Goal: Task Accomplishment & Management: Manage account settings

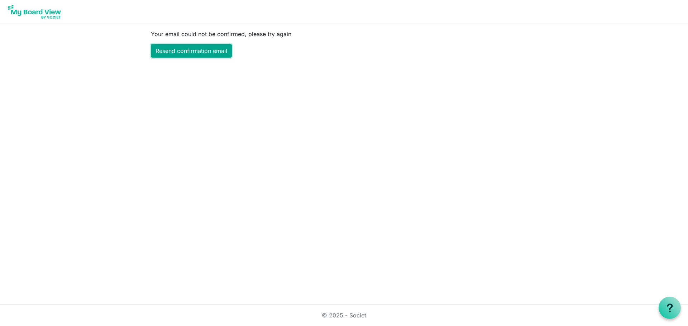
click at [189, 48] on link "Resend confirmation email" at bounding box center [191, 51] width 81 height 14
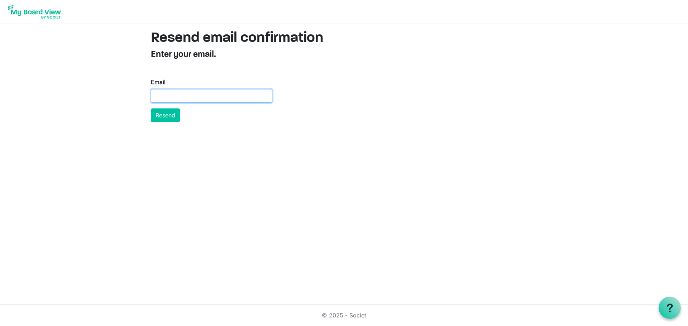
click at [159, 97] on input "Email" at bounding box center [211, 96] width 121 height 14
type input "richardsongail08@gmail.com"
click at [168, 111] on button "Resend" at bounding box center [165, 116] width 29 height 14
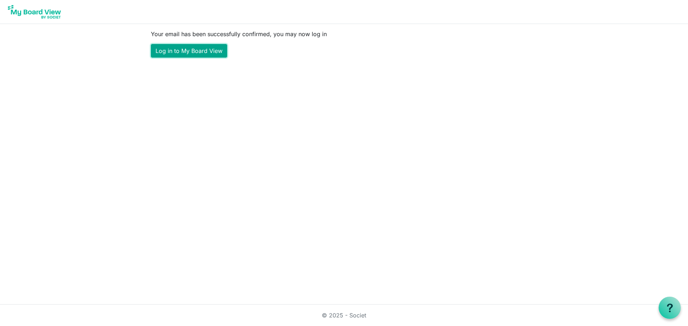
click at [187, 49] on link "Log in to My Board View" at bounding box center [189, 51] width 76 height 14
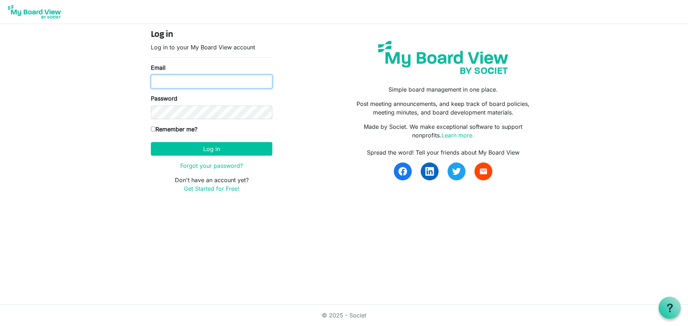
click at [162, 80] on input "Email" at bounding box center [211, 82] width 121 height 14
type input "[EMAIL_ADDRESS][DOMAIN_NAME]"
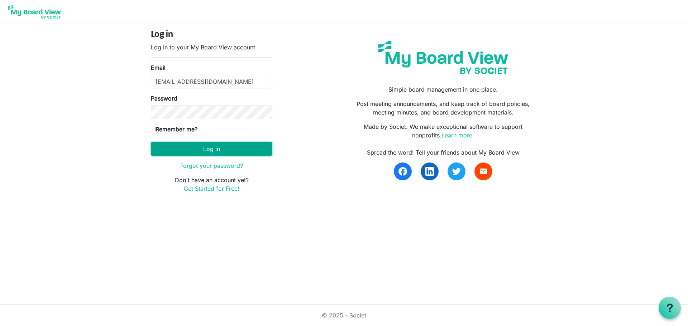
click at [206, 147] on button "Log in" at bounding box center [211, 149] width 121 height 14
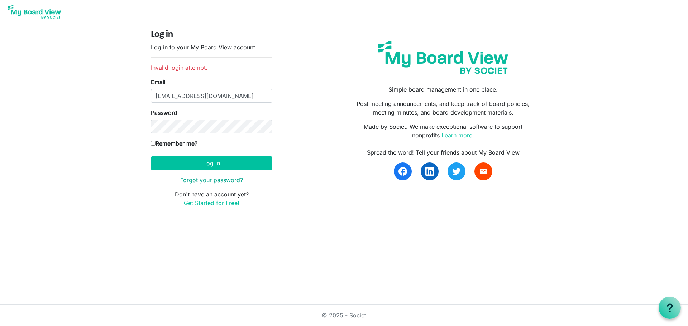
click at [212, 178] on link "Forgot your password?" at bounding box center [211, 180] width 63 height 7
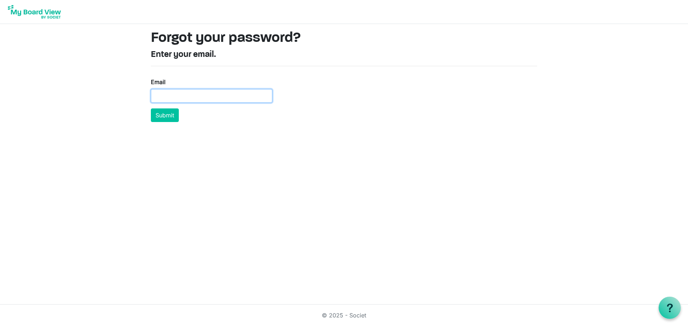
click at [170, 97] on input "Email" at bounding box center [211, 96] width 121 height 14
type input "richardsongail08@gmail.com"
click at [163, 114] on button "Submit" at bounding box center [165, 116] width 28 height 14
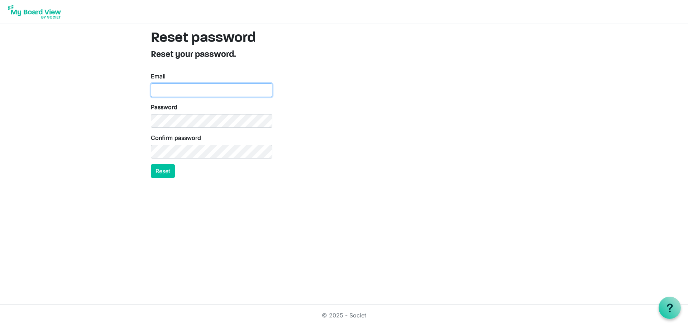
click at [158, 87] on input "Email" at bounding box center [211, 90] width 121 height 14
type input "richardsongail08@gmail.com"
click at [160, 169] on button "Reset" at bounding box center [163, 171] width 24 height 14
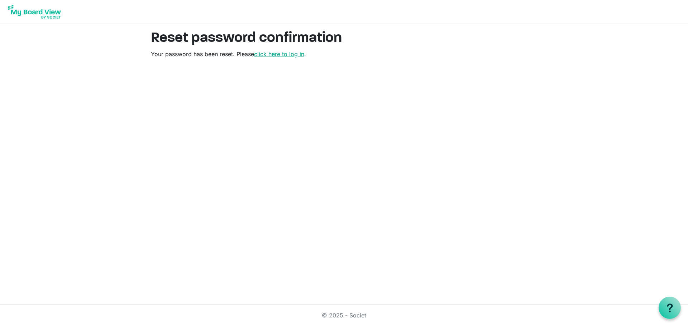
click at [290, 54] on link "click here to log in" at bounding box center [279, 54] width 50 height 7
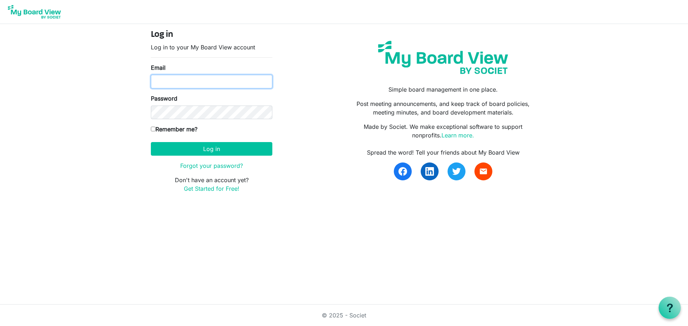
click at [162, 82] on input "Email" at bounding box center [211, 82] width 121 height 14
type input "richardsongail08@gmail.com"
click at [153, 130] on input "Remember me?" at bounding box center [153, 129] width 5 height 5
checkbox input "true"
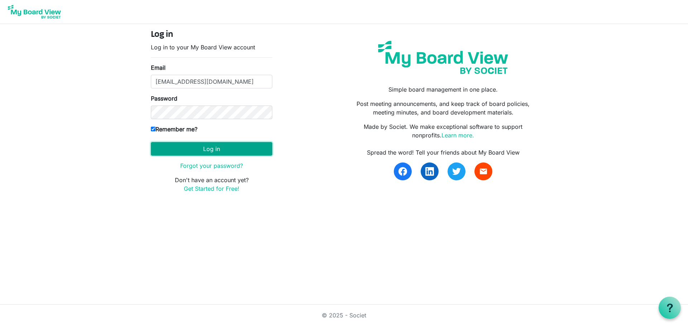
click at [211, 145] on button "Log in" at bounding box center [211, 149] width 121 height 14
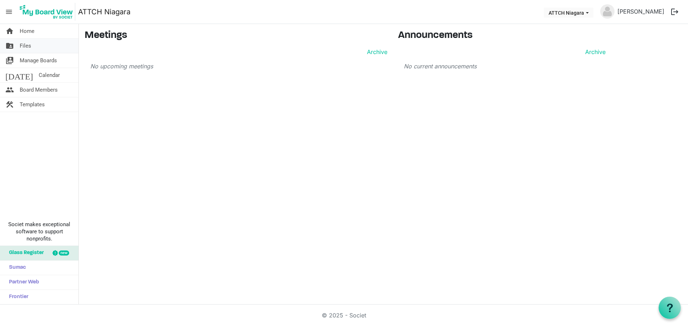
click at [21, 43] on span "Files" at bounding box center [25, 46] width 11 height 14
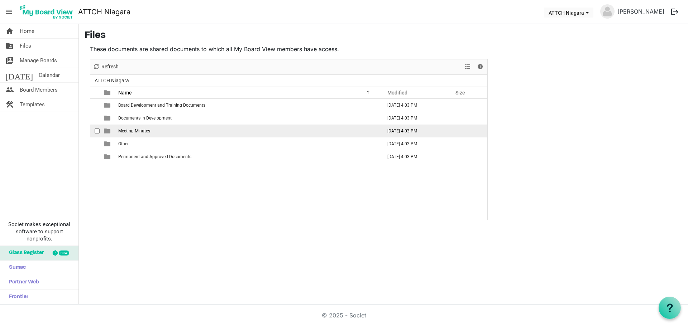
click at [135, 131] on span "Meeting Minutes" at bounding box center [134, 131] width 32 height 5
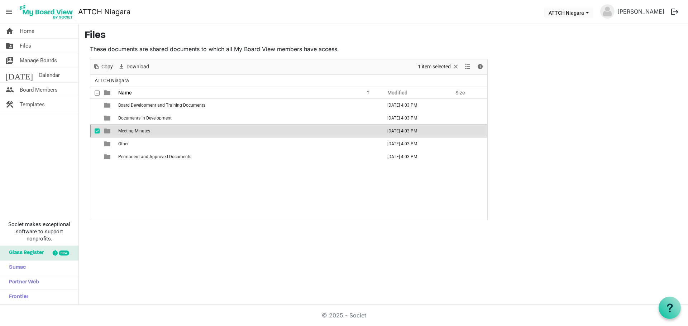
click at [135, 131] on span "Meeting Minutes" at bounding box center [134, 131] width 32 height 5
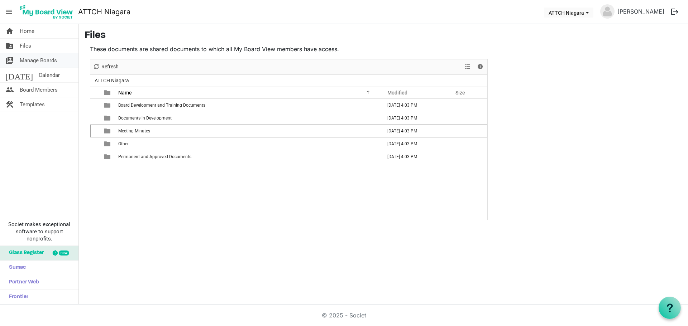
click at [33, 57] on span "Manage Boards" at bounding box center [38, 60] width 37 height 14
click at [45, 88] on span "Board Members" at bounding box center [39, 90] width 38 height 14
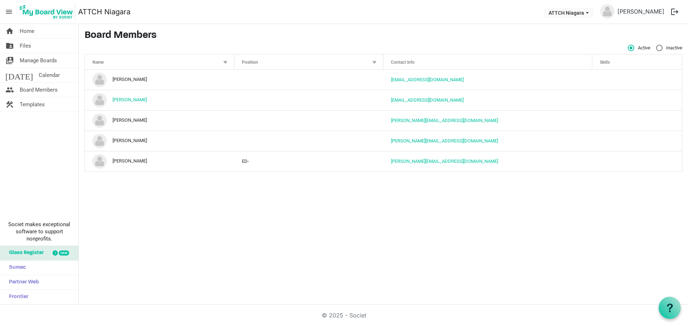
click at [225, 59] on div at bounding box center [225, 62] width 8 height 8
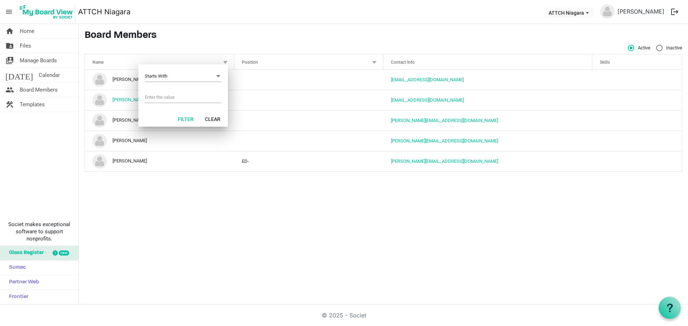
click at [225, 59] on div at bounding box center [225, 62] width 8 height 8
click at [375, 61] on div at bounding box center [374, 62] width 8 height 8
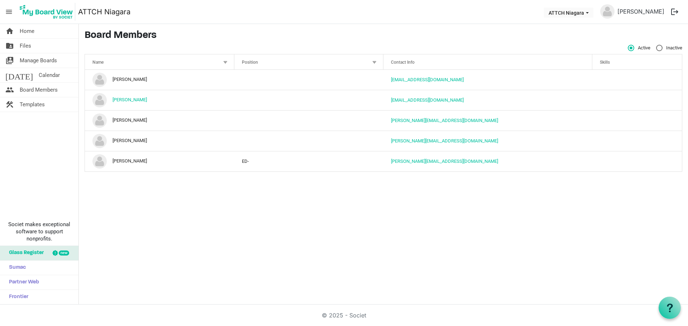
drag, startPoint x: 111, startPoint y: 182, endPoint x: 134, endPoint y: 216, distance: 41.0
click at [134, 216] on div "home Home folder_shared Files switch_account Manage Boards [DATE] Calendar peop…" at bounding box center [344, 164] width 688 height 281
click at [671, 306] on use at bounding box center [670, 308] width 6 height 9
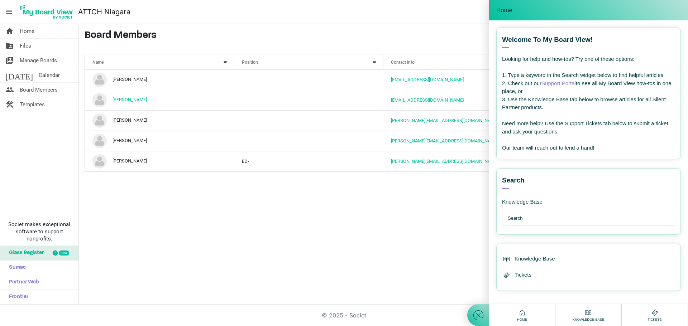
click at [520, 216] on input "text" at bounding box center [590, 218] width 165 height 14
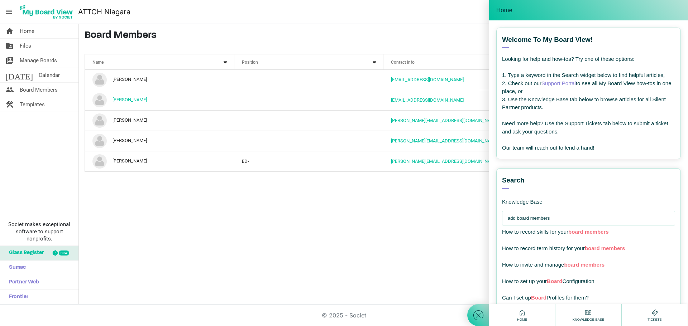
type input "add board members"
click at [562, 81] on link "Support Portal" at bounding box center [558, 83] width 34 height 6
click at [24, 42] on span "Files" at bounding box center [25, 46] width 11 height 14
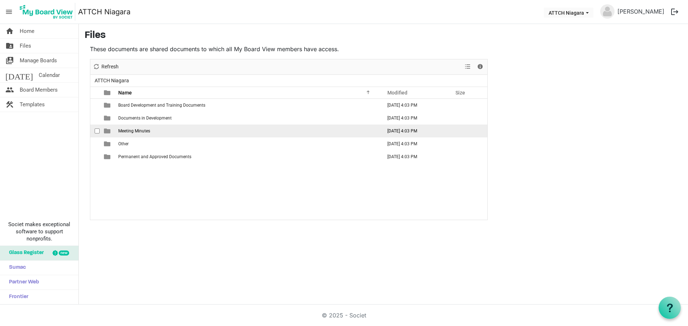
click at [126, 129] on span "Meeting Minutes" at bounding box center [134, 131] width 32 height 5
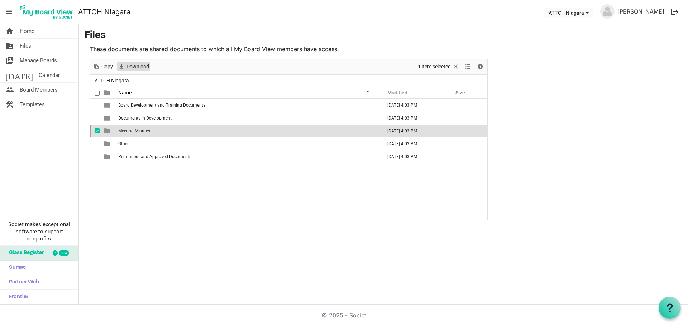
click at [139, 63] on span "Download" at bounding box center [138, 66] width 24 height 9
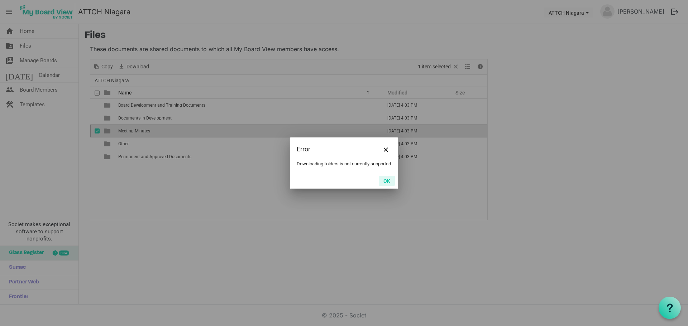
click at [386, 182] on button "OK" at bounding box center [387, 181] width 16 height 10
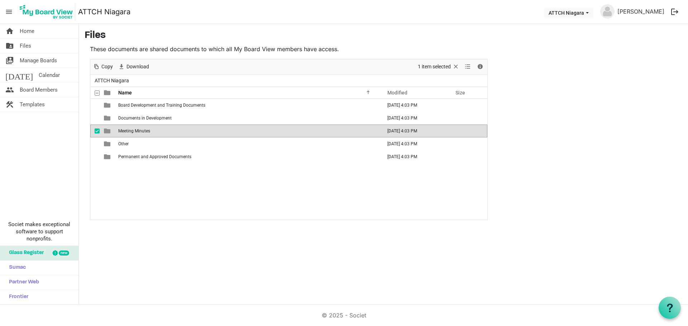
click at [95, 130] on span "checkbox" at bounding box center [97, 131] width 5 height 5
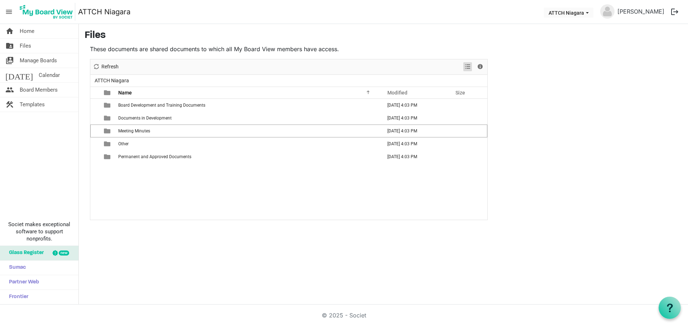
click at [467, 67] on span "View dropdownbutton" at bounding box center [467, 66] width 9 height 9
click at [466, 67] on span "View dropdownbutton" at bounding box center [467, 66] width 9 height 9
click at [481, 66] on span "Details" at bounding box center [480, 66] width 9 height 9
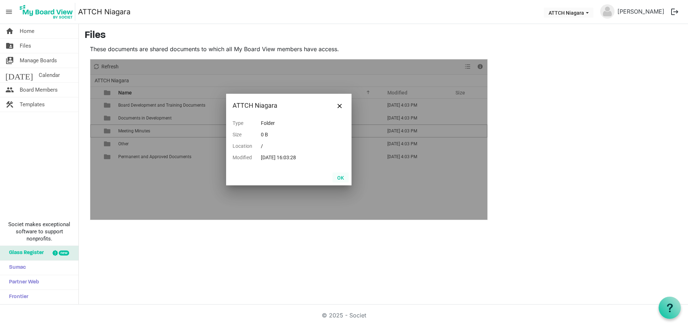
click at [341, 175] on button "OK" at bounding box center [340, 178] width 16 height 10
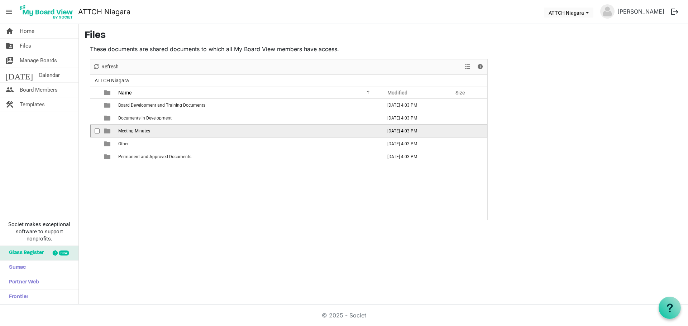
click at [147, 130] on span "Meeting Minutes" at bounding box center [134, 131] width 32 height 5
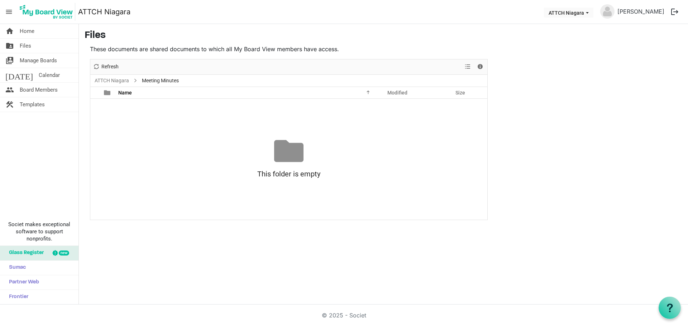
click at [294, 151] on div at bounding box center [288, 150] width 29 height 29
click at [287, 150] on div at bounding box center [288, 150] width 29 height 29
click at [289, 159] on div at bounding box center [288, 150] width 29 height 29
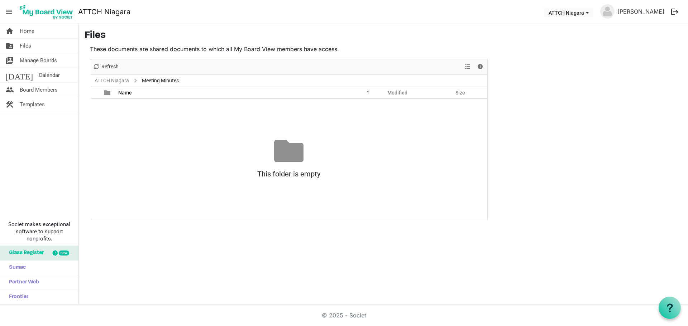
click at [285, 154] on div at bounding box center [288, 150] width 29 height 29
click at [310, 153] on div "This folder is empty Drag files here to upload" at bounding box center [288, 159] width 397 height 46
click at [300, 155] on div at bounding box center [288, 150] width 29 height 29
click at [288, 175] on div "This folder is empty" at bounding box center [288, 174] width 397 height 16
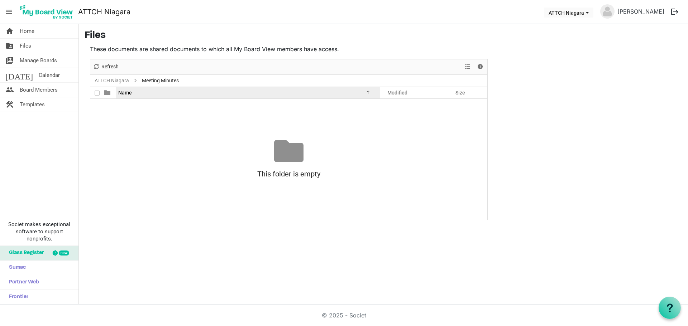
click at [369, 91] on div at bounding box center [367, 92] width 4 height 4
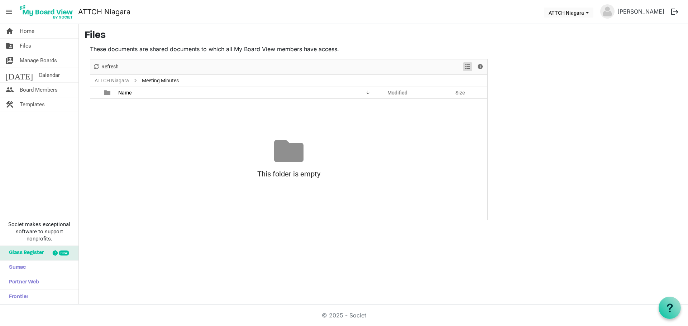
click at [469, 67] on span "View dropdownbutton" at bounding box center [467, 66] width 9 height 9
